Goal: Task Accomplishment & Management: Use online tool/utility

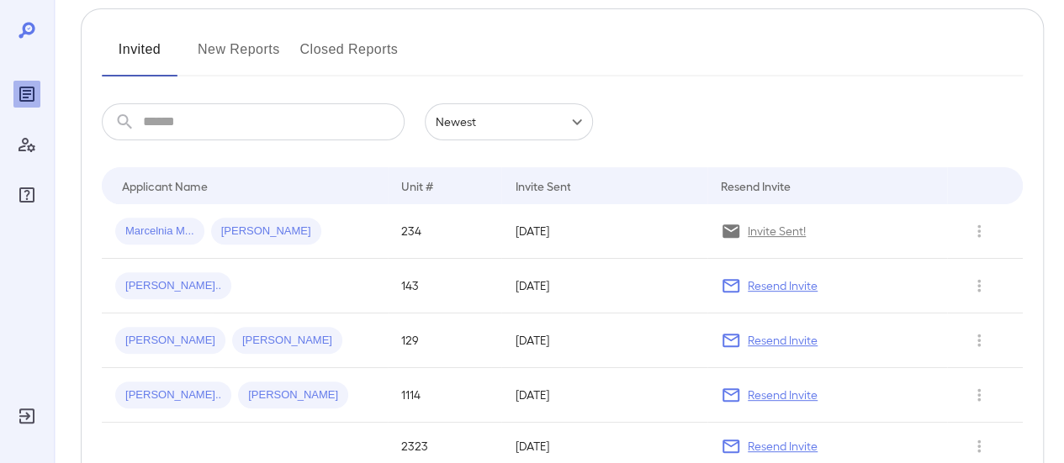
scroll to position [75, 0]
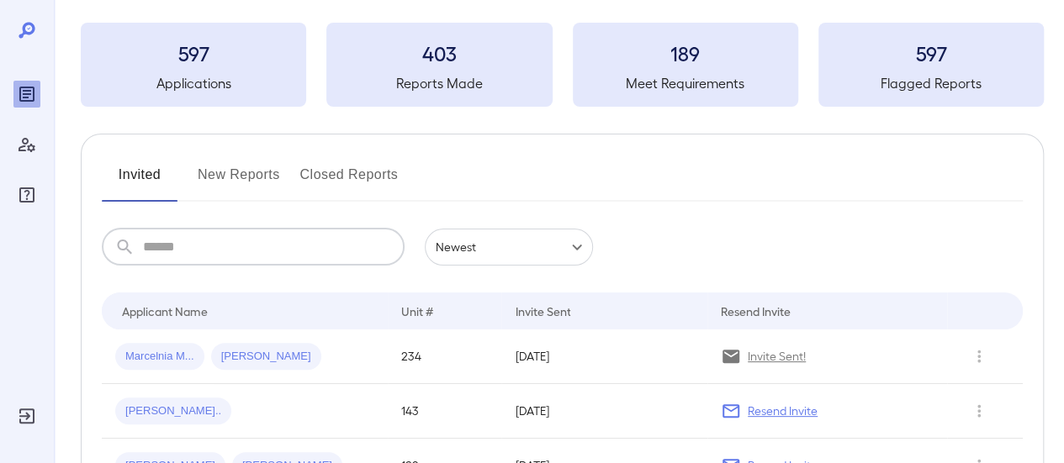
click at [172, 240] on input "text" at bounding box center [274, 247] width 262 height 37
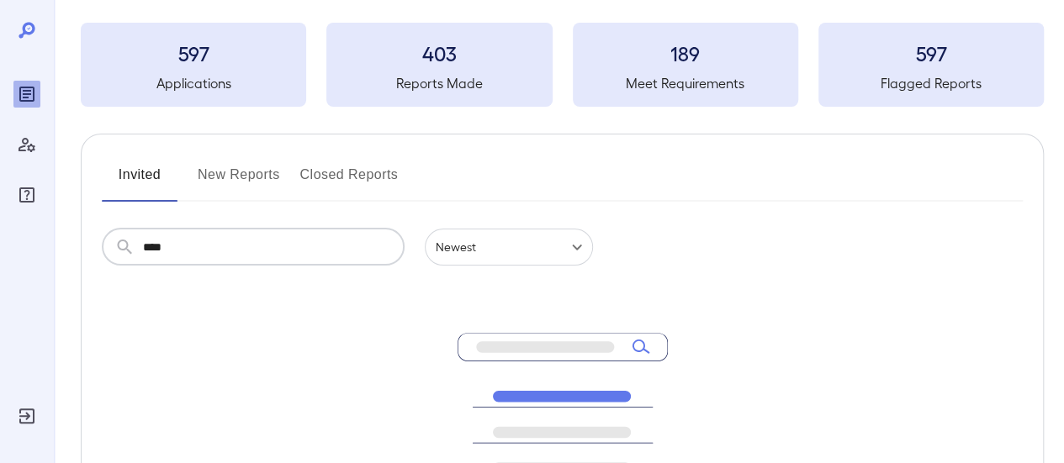
type input "****"
drag, startPoint x: 263, startPoint y: 174, endPoint x: 254, endPoint y: 209, distance: 35.7
click at [262, 175] on button "New Reports" at bounding box center [239, 181] width 82 height 40
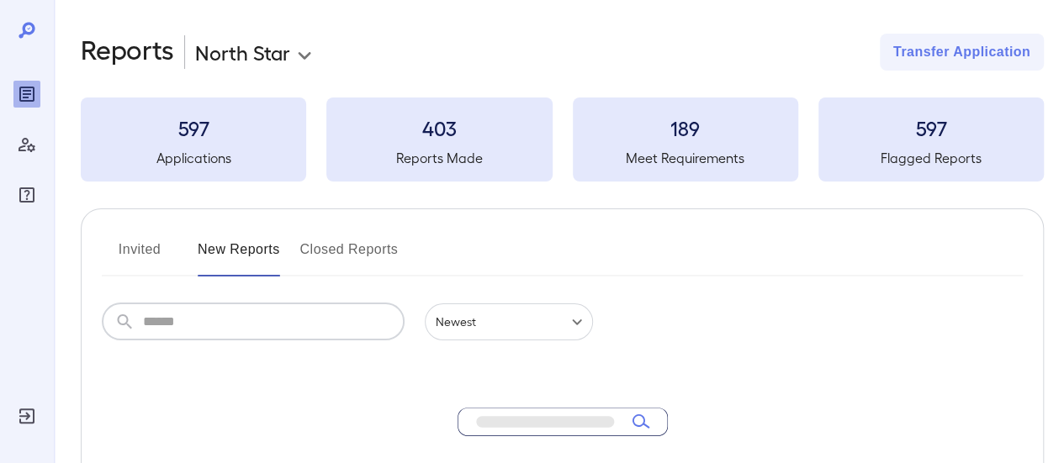
click at [187, 318] on input "text" at bounding box center [274, 322] width 262 height 37
type input "****"
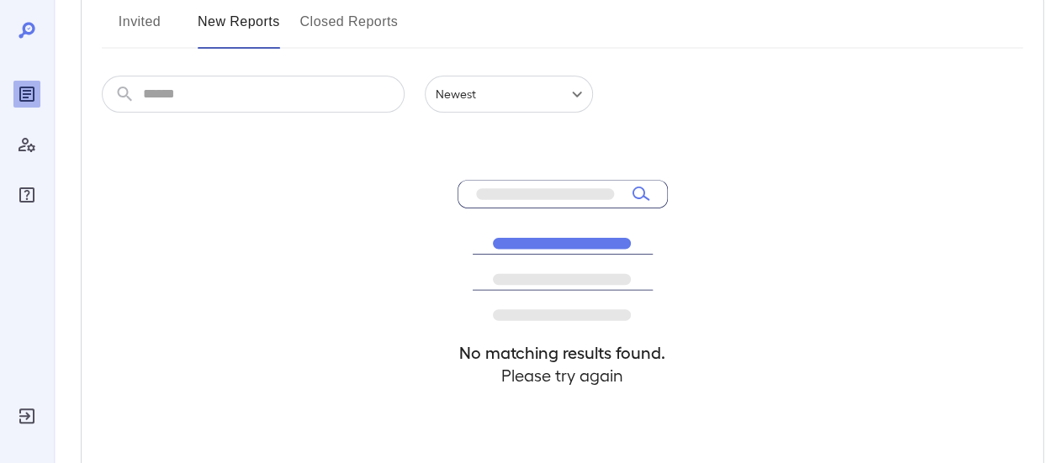
scroll to position [252, 0]
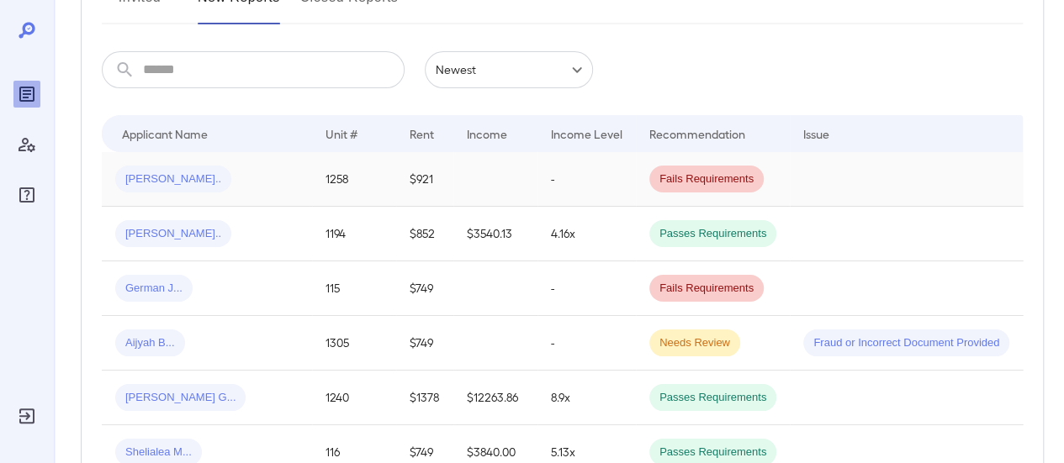
click at [277, 171] on div "[PERSON_NAME].." at bounding box center [206, 179] width 183 height 27
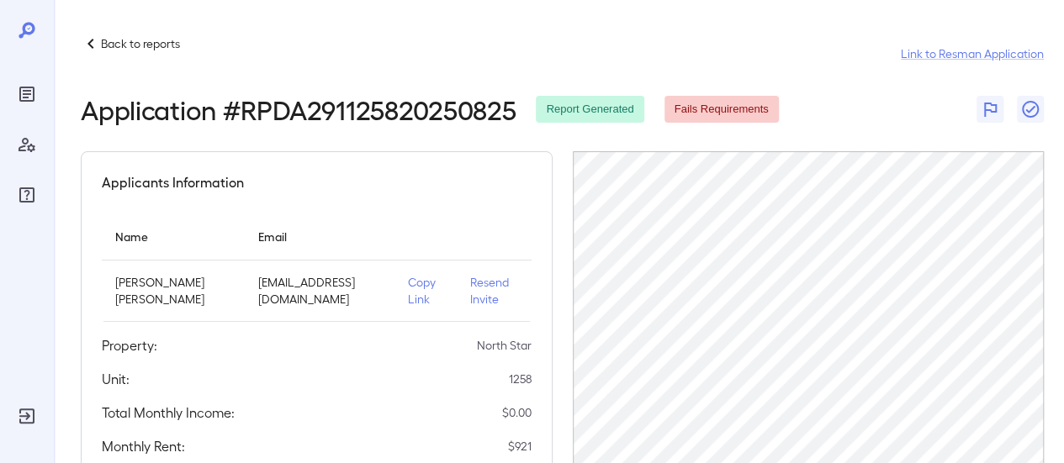
click at [470, 290] on p "Resend Invite" at bounding box center [494, 291] width 48 height 34
click at [408, 294] on p "Copy Link" at bounding box center [425, 291] width 34 height 34
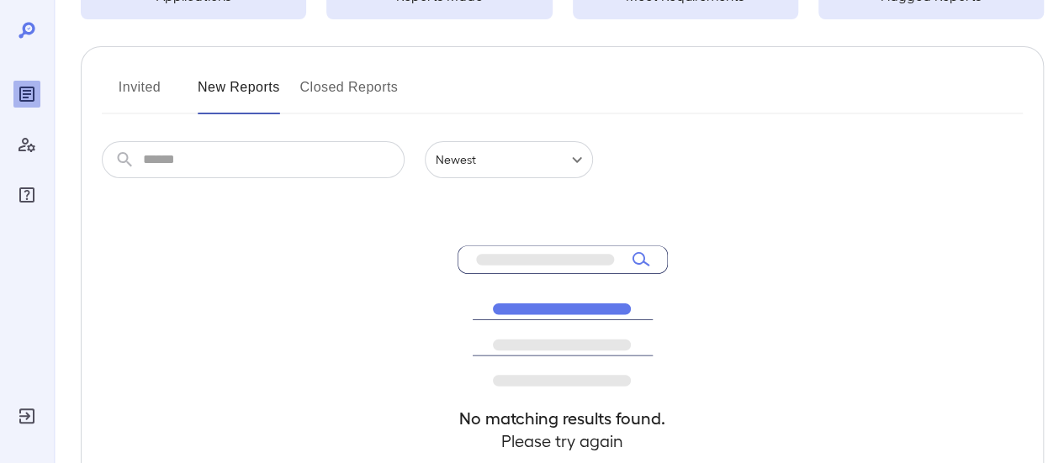
scroll to position [168, 0]
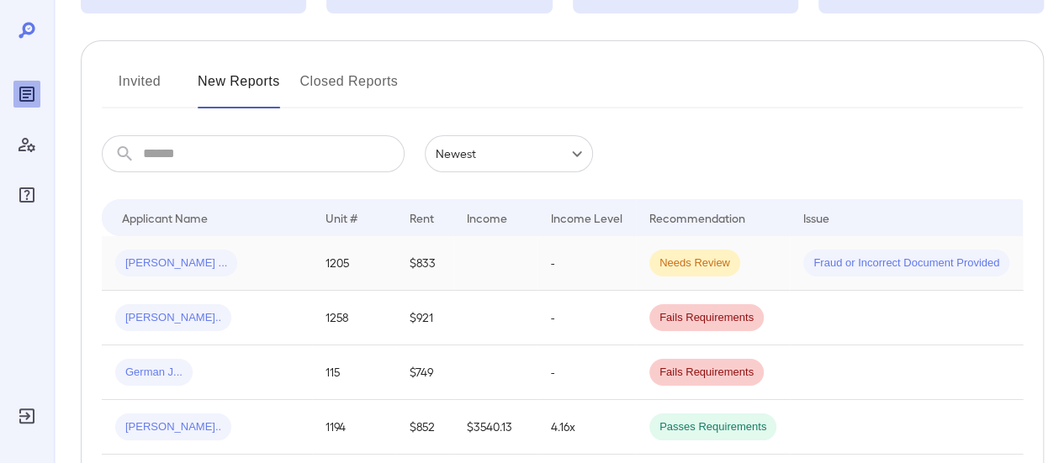
click at [298, 258] on div "Victor ..." at bounding box center [206, 263] width 183 height 27
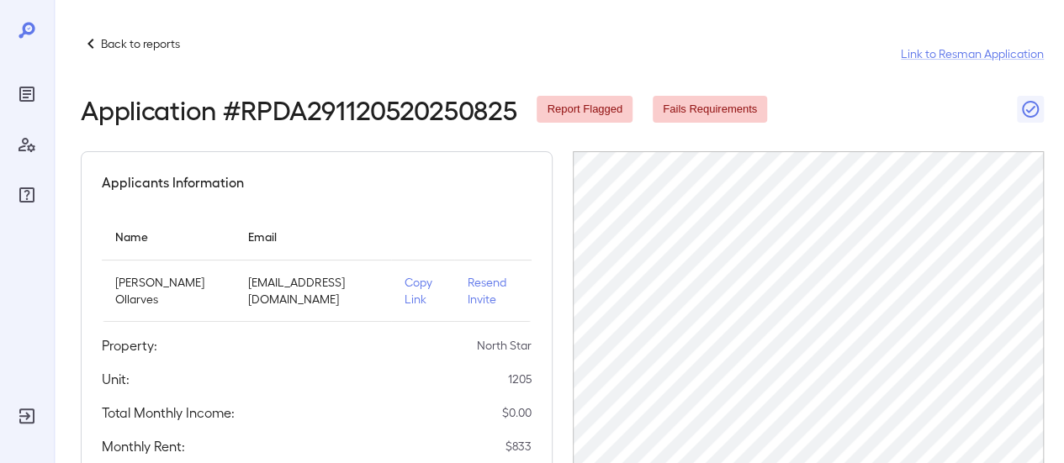
click at [409, 284] on p "Copy Link" at bounding box center [422, 291] width 36 height 34
click at [126, 36] on p "Back to reports" at bounding box center [140, 43] width 79 height 17
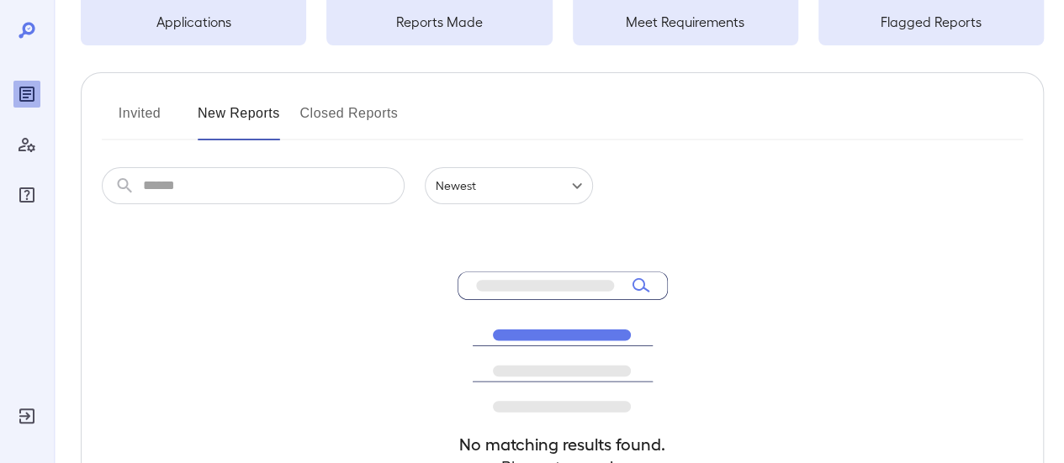
scroll to position [168, 0]
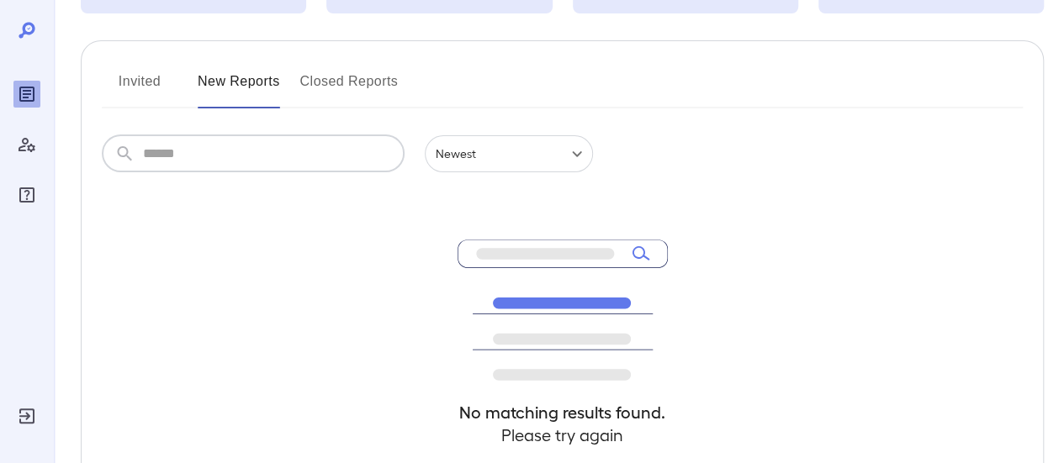
click at [227, 142] on input "text" at bounding box center [274, 153] width 262 height 37
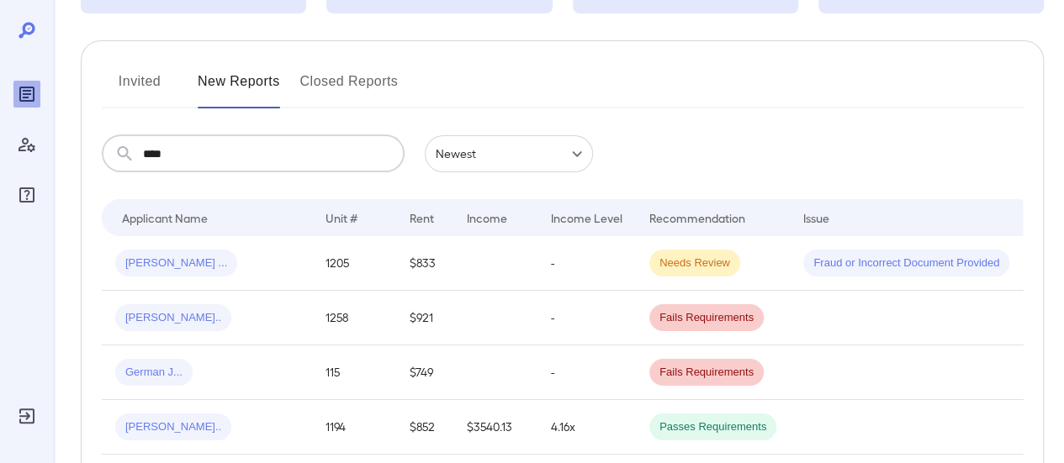
type input "****"
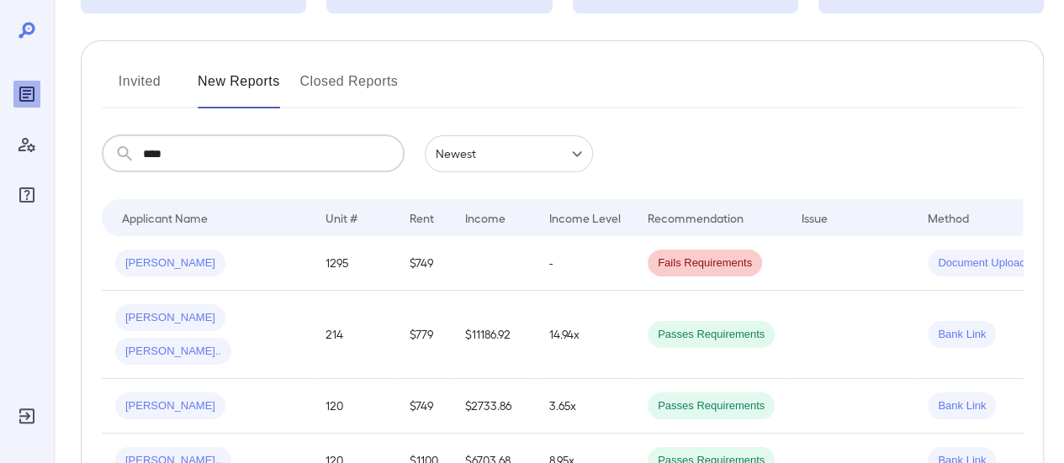
click at [140, 72] on button "Invited" at bounding box center [140, 88] width 76 height 40
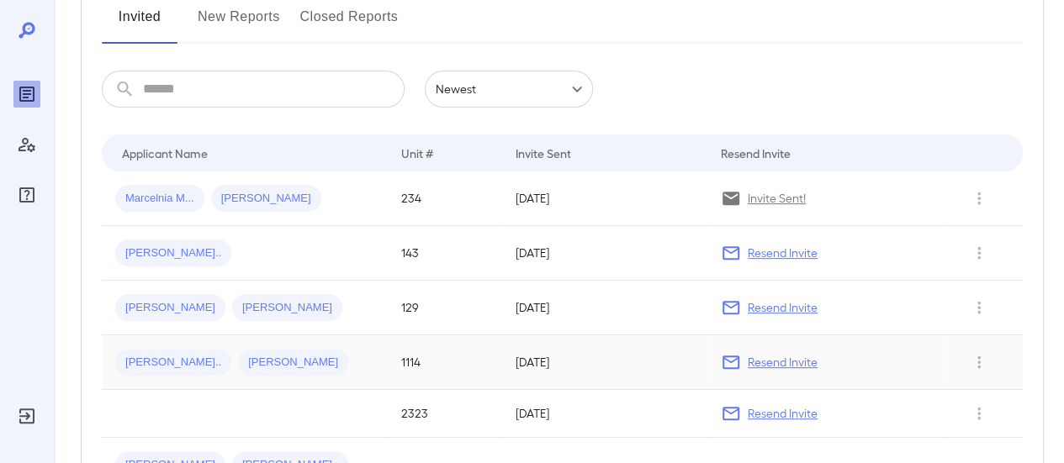
scroll to position [252, 0]
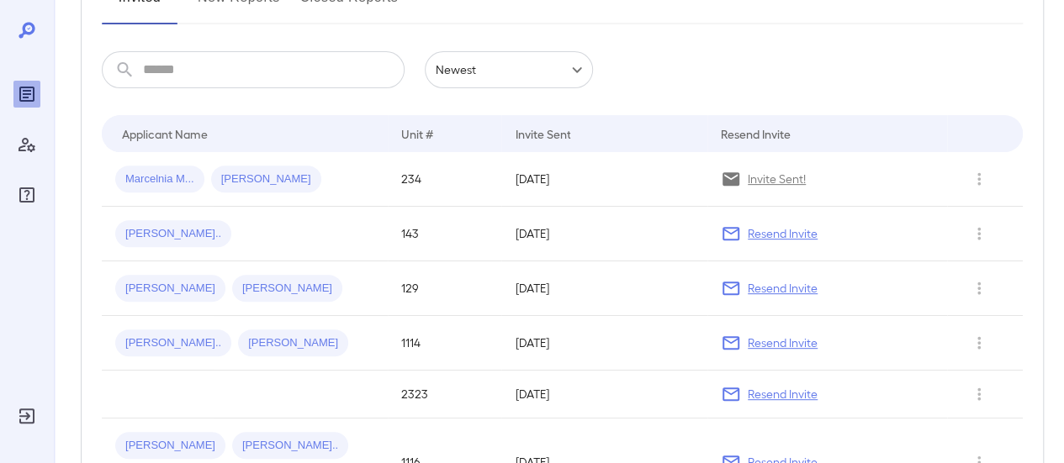
click at [168, 71] on input "text" at bounding box center [274, 69] width 262 height 37
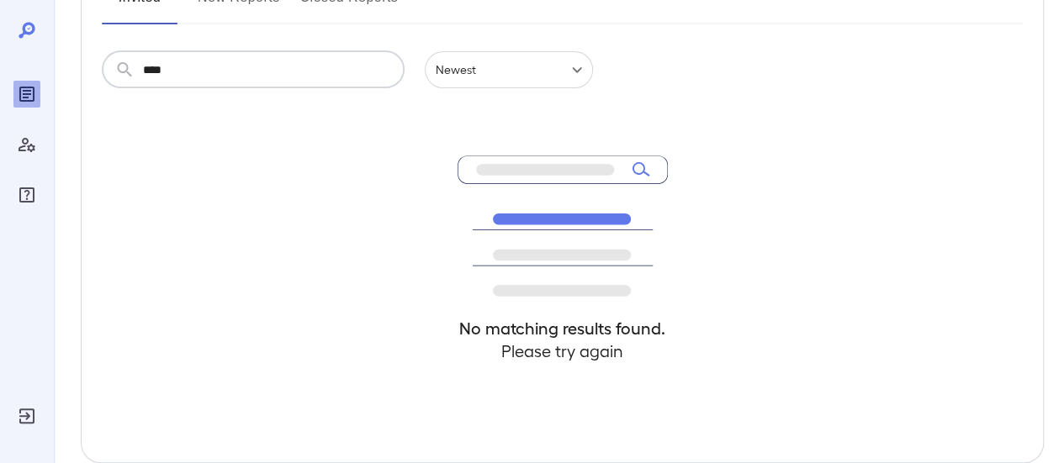
type input "****"
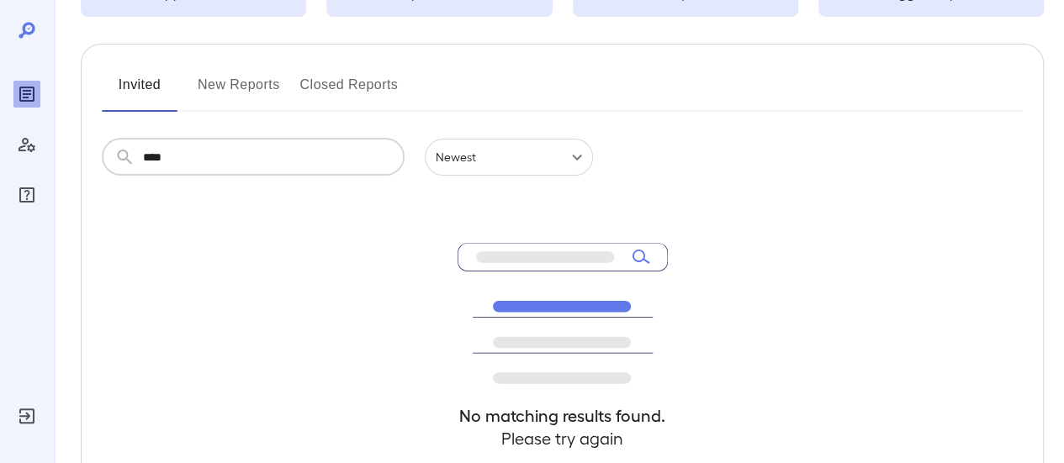
scroll to position [84, 0]
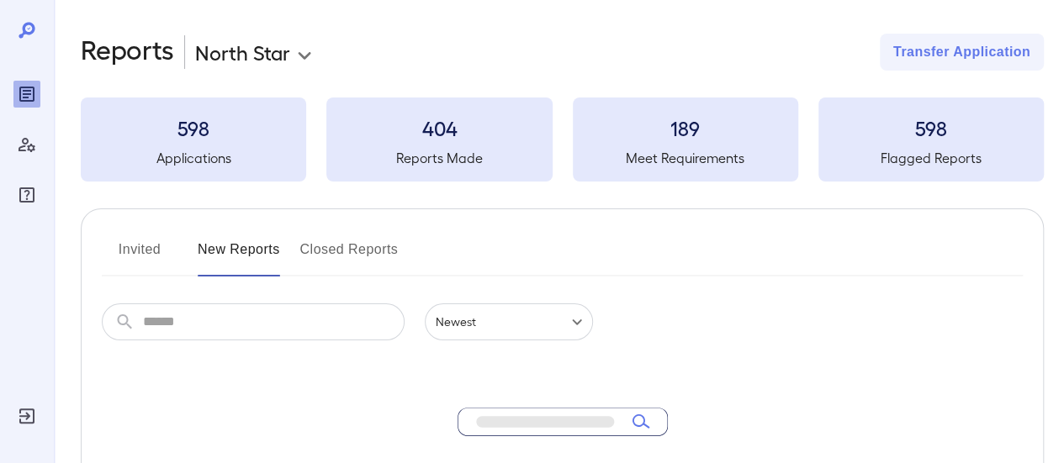
click at [224, 324] on input "text" at bounding box center [274, 322] width 262 height 37
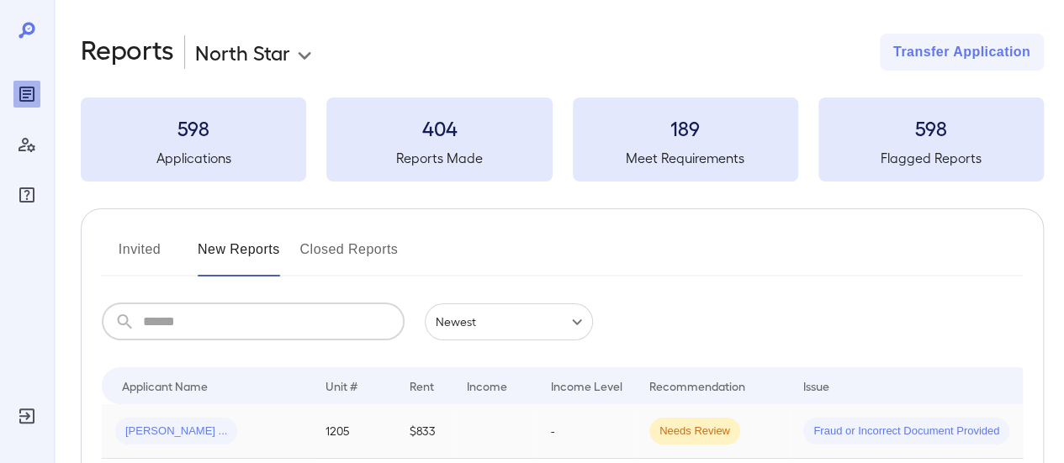
click at [268, 428] on div "[PERSON_NAME] ..." at bounding box center [206, 431] width 183 height 27
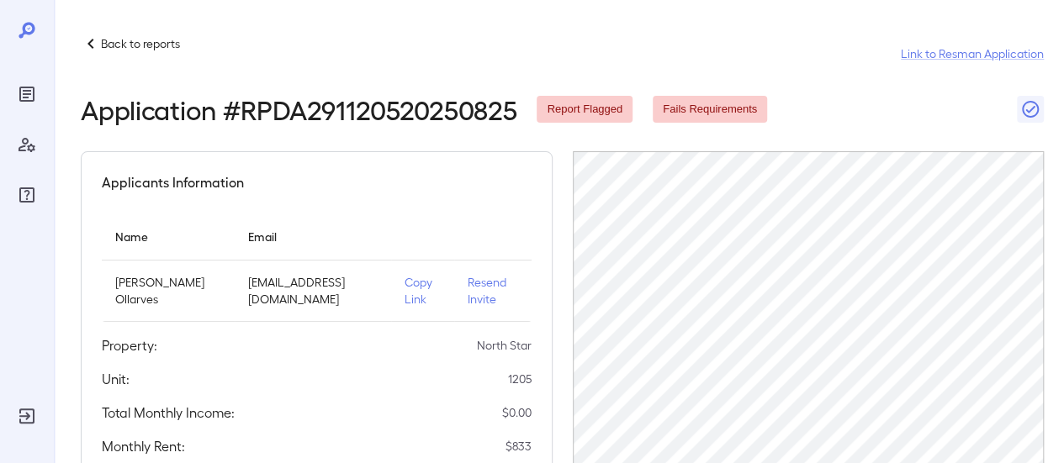
drag, startPoint x: 407, startPoint y: 293, endPoint x: 618, endPoint y: 10, distance: 353.3
click at [407, 287] on p "Copy Link" at bounding box center [422, 291] width 36 height 34
